Goal: Check status: Check status

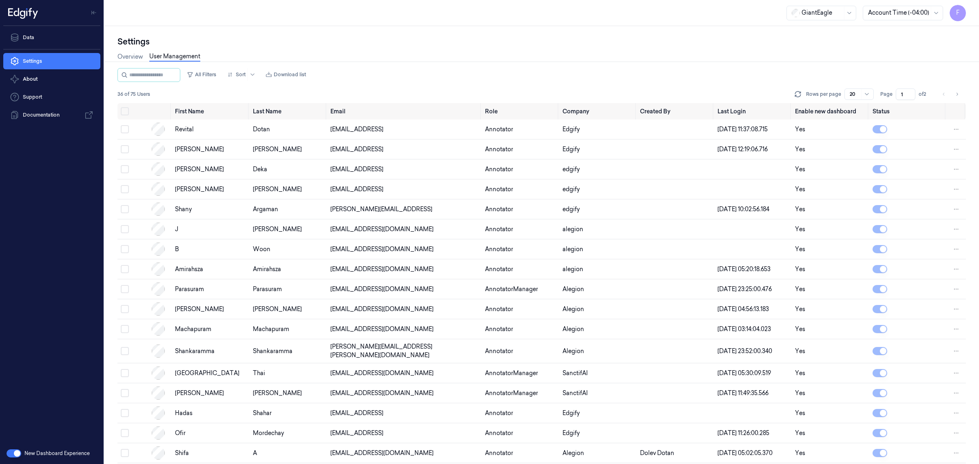
scroll to position [62, 0]
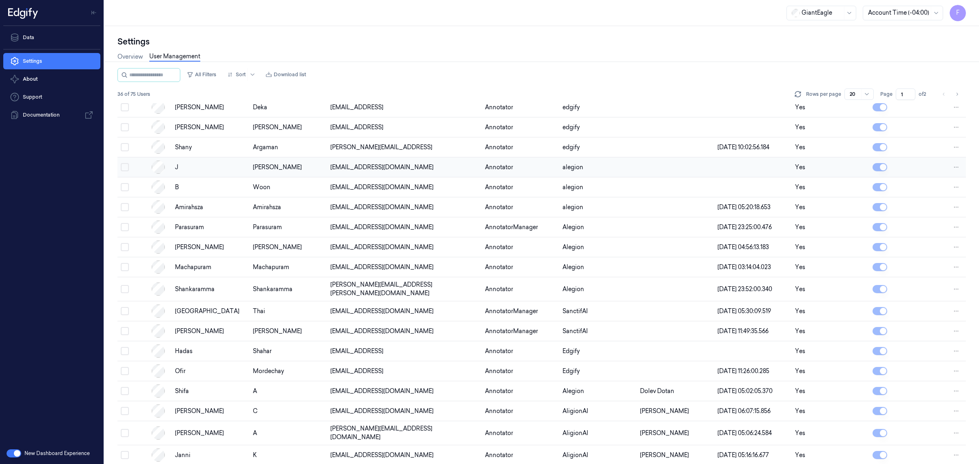
click at [124, 170] on button "Select row" at bounding box center [125, 167] width 8 height 8
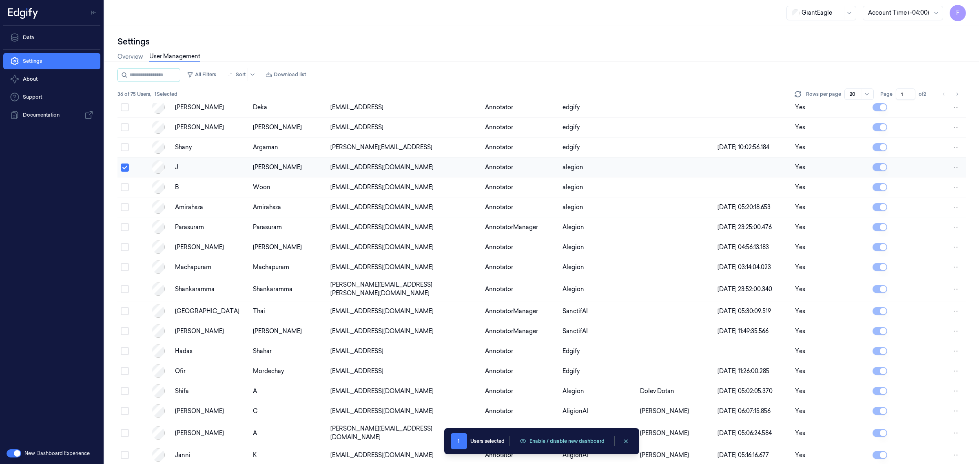
click at [125, 170] on button "Select row" at bounding box center [125, 168] width 8 height 8
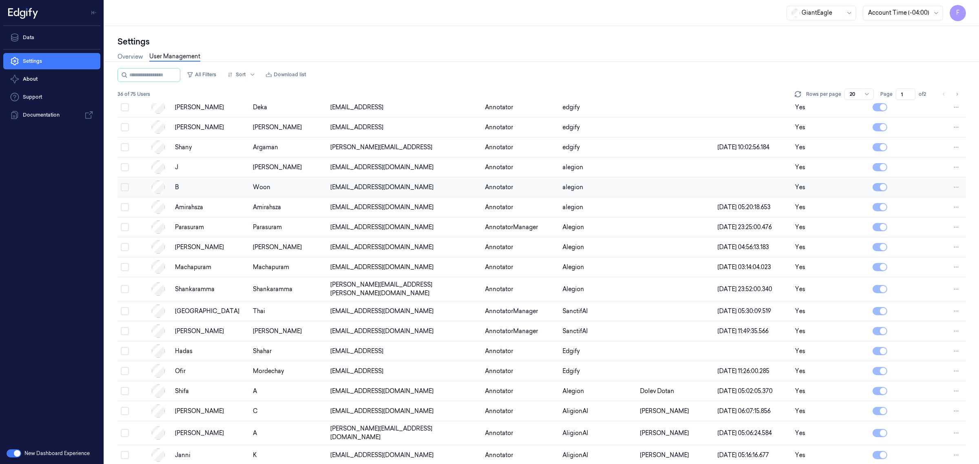
click at [127, 182] on td at bounding box center [132, 187] width 31 height 20
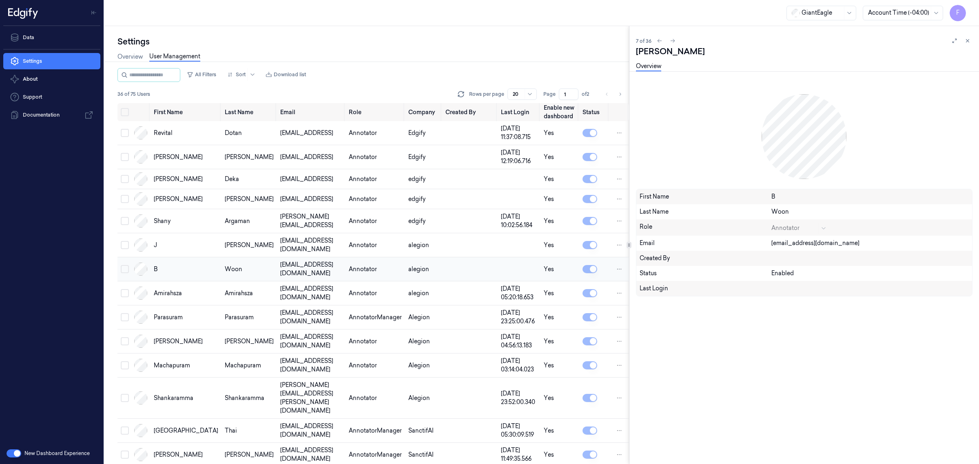
click at [119, 265] on td at bounding box center [123, 269] width 13 height 24
click at [124, 265] on button "Select row" at bounding box center [125, 269] width 8 height 8
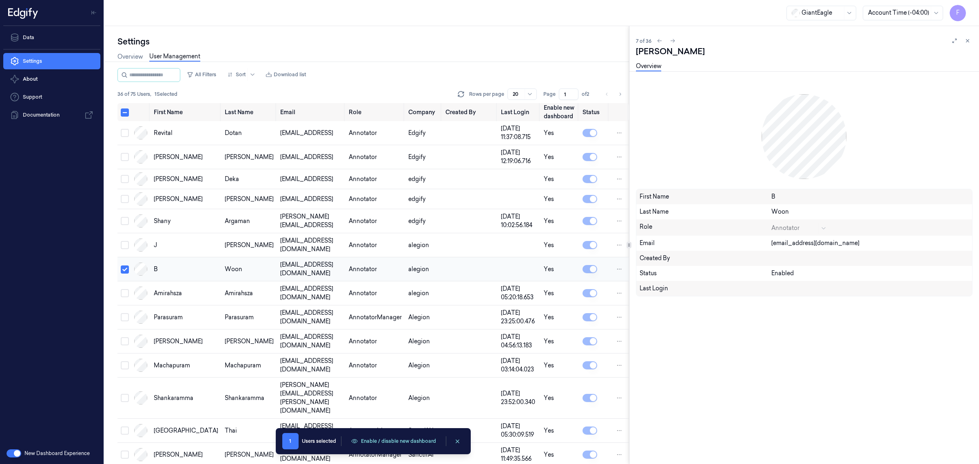
click at [124, 265] on button "Select row" at bounding box center [125, 269] width 8 height 8
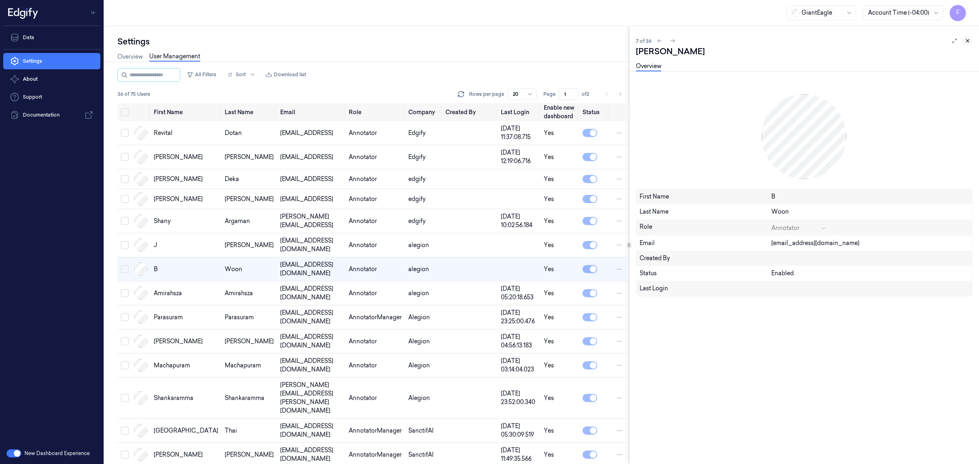
click at [969, 39] on icon at bounding box center [967, 41] width 6 height 6
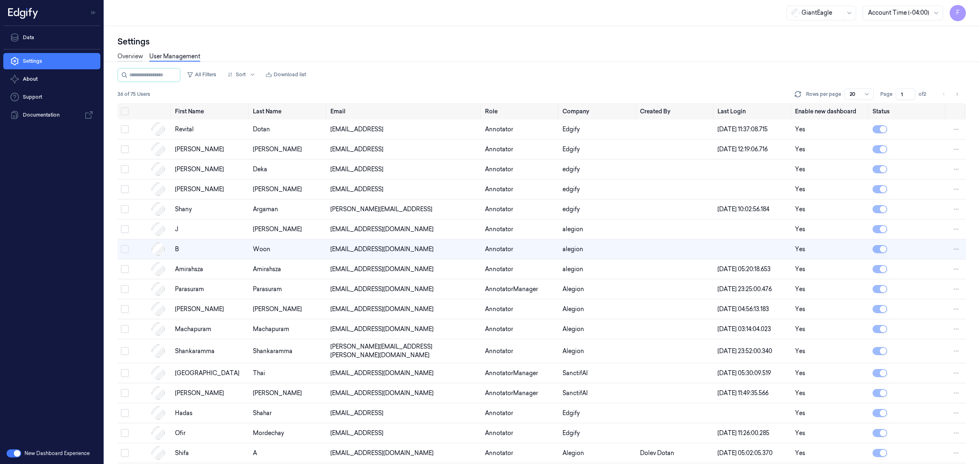
click at [135, 55] on link "Overview" at bounding box center [129, 56] width 25 height 9
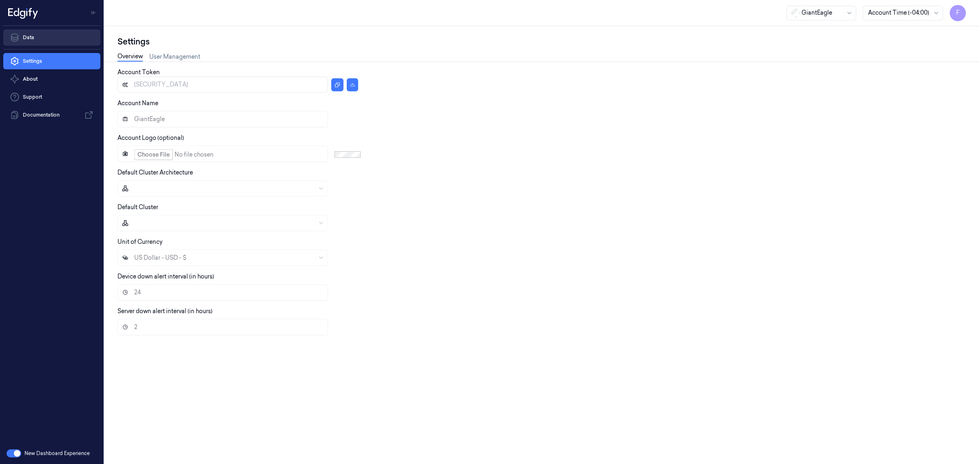
click at [23, 37] on link "Data" at bounding box center [51, 37] width 97 height 16
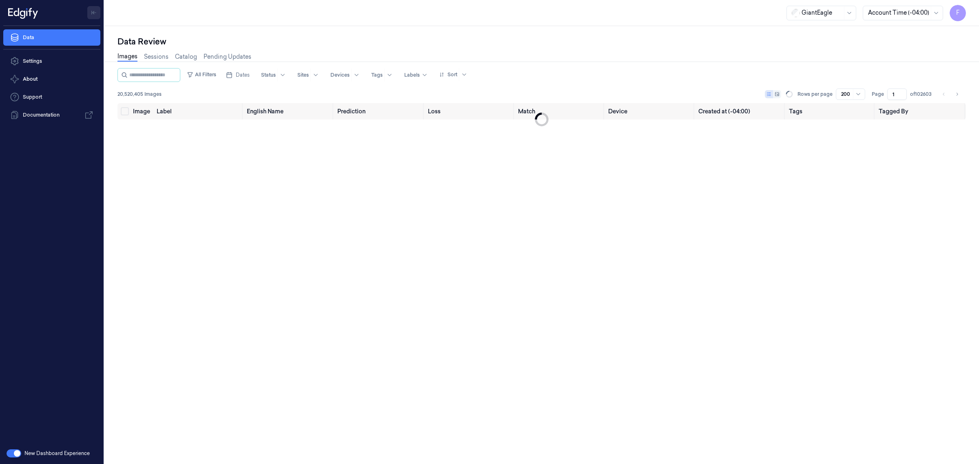
click at [95, 13] on icon "Toggle Navigation" at bounding box center [94, 13] width 6 height 6
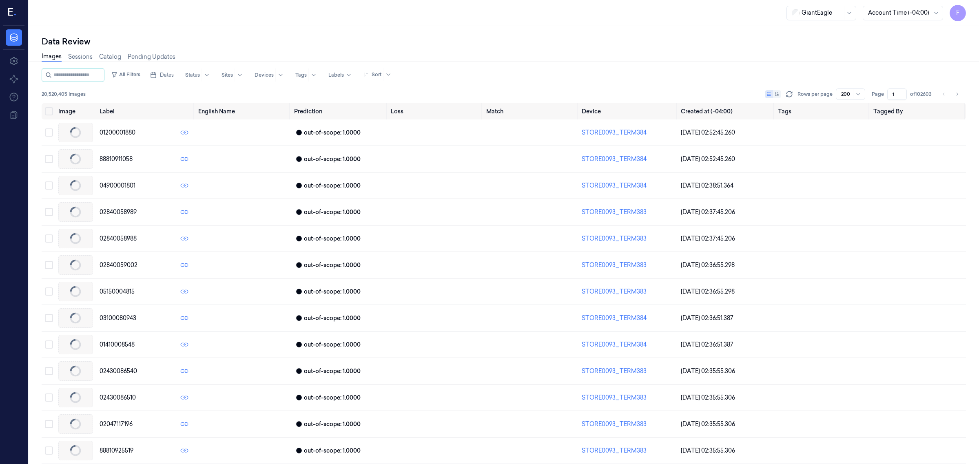
click at [9, 15] on icon at bounding box center [10, 12] width 5 height 8
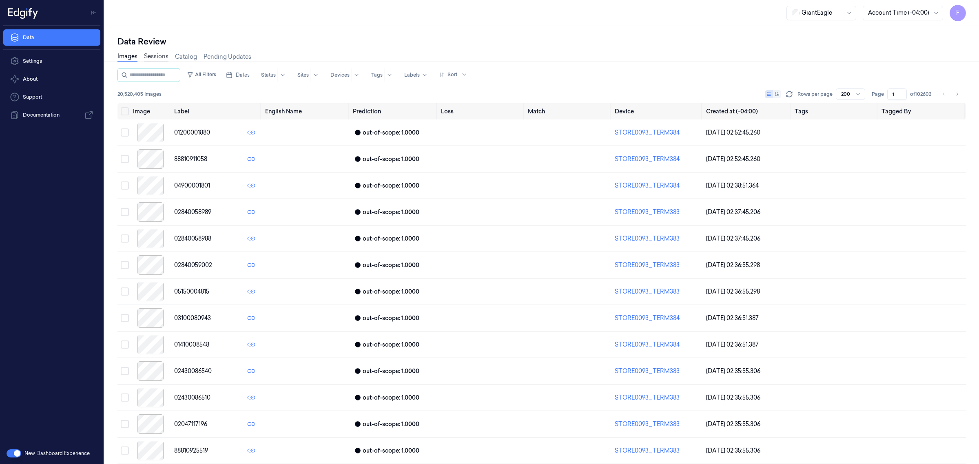
click at [165, 60] on link "Sessions" at bounding box center [156, 56] width 24 height 9
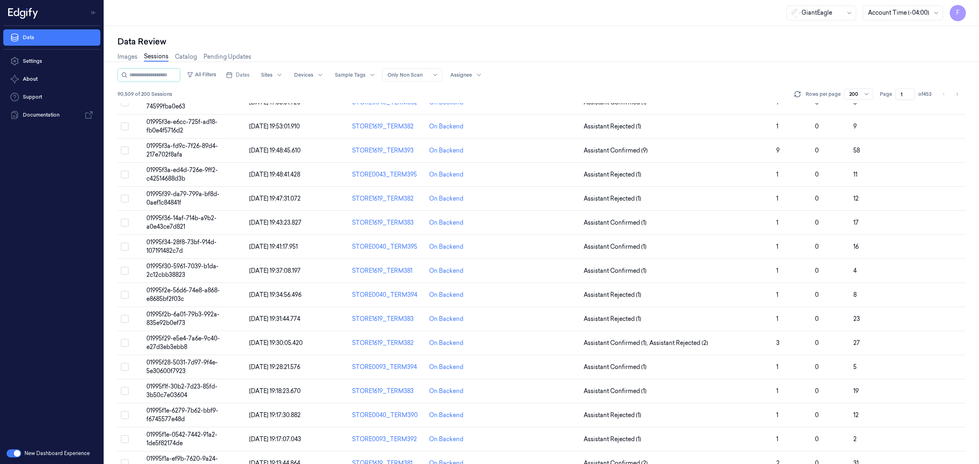
scroll to position [255, 0]
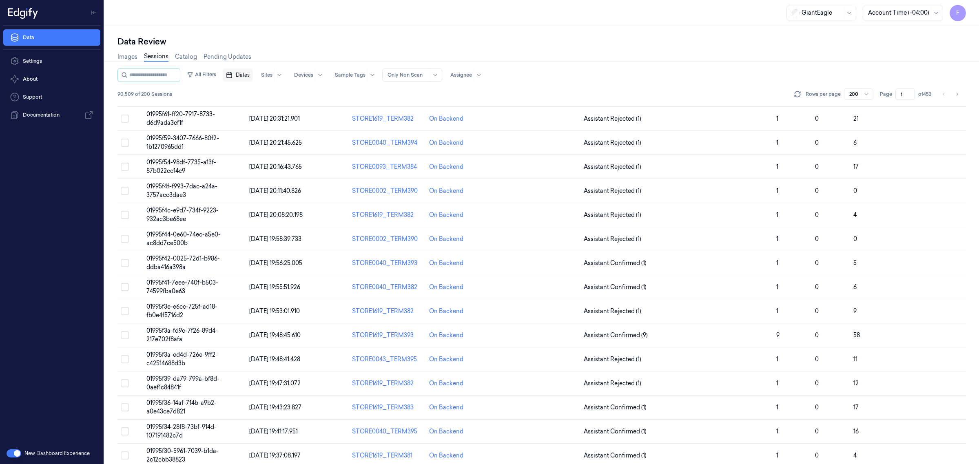
click at [243, 77] on button "Dates" at bounding box center [238, 75] width 30 height 13
click at [291, 152] on button "18" at bounding box center [294, 156] width 13 height 13
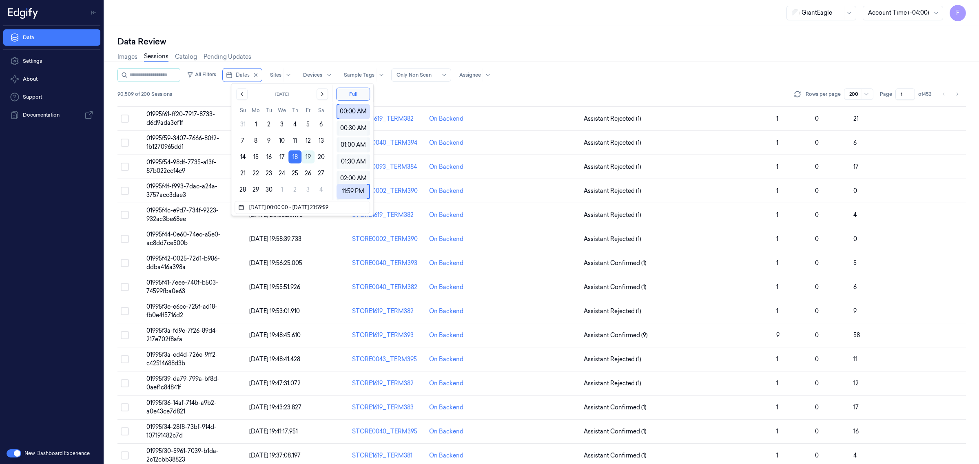
click at [601, 64] on div "Images Sessions Catalog Pending Updates" at bounding box center [541, 57] width 848 height 21
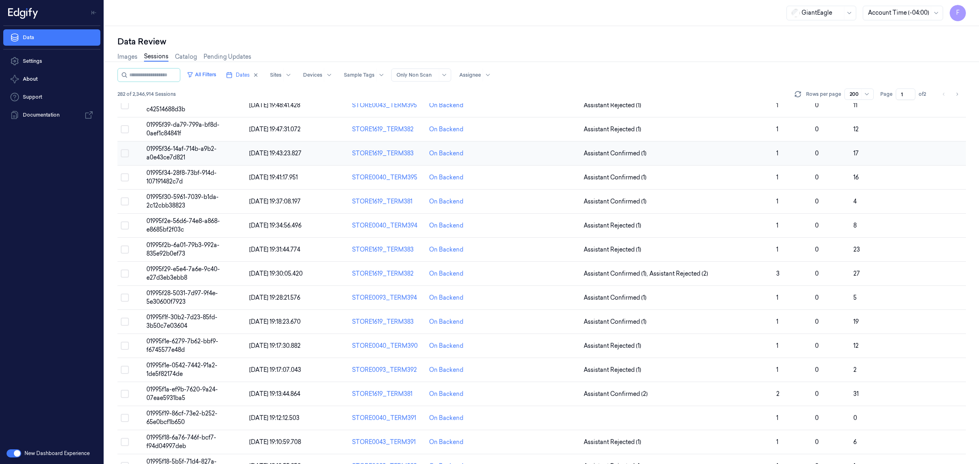
scroll to position [510, 0]
drag, startPoint x: 966, startPoint y: 147, endPoint x: 729, endPoint y: 50, distance: 256.2
click at [962, 194] on div "Data Review Images Sessions Catalog Pending Updates All Filters Dates Sites Dev…" at bounding box center [541, 245] width 874 height 438
click at [634, 39] on div "Data Review" at bounding box center [541, 41] width 848 height 11
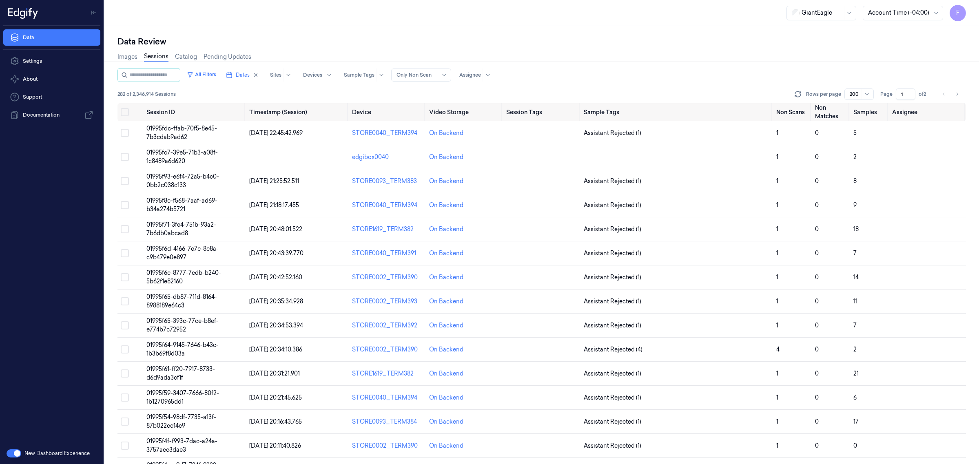
click at [124, 91] on span "282 of 2,346,914 Sessions" at bounding box center [146, 94] width 58 height 7
click at [232, 90] on div "282 of 2,346,914 Sessions Rows per page 200 Page 1 of 2" at bounding box center [541, 93] width 848 height 11
